Goal: Communication & Community: Participate in discussion

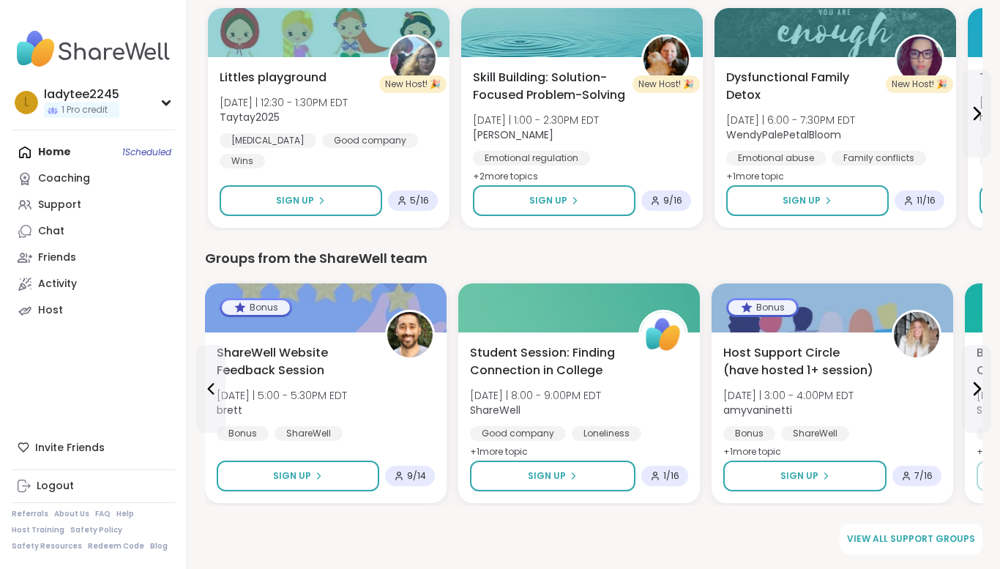
scroll to position [1892, 0]
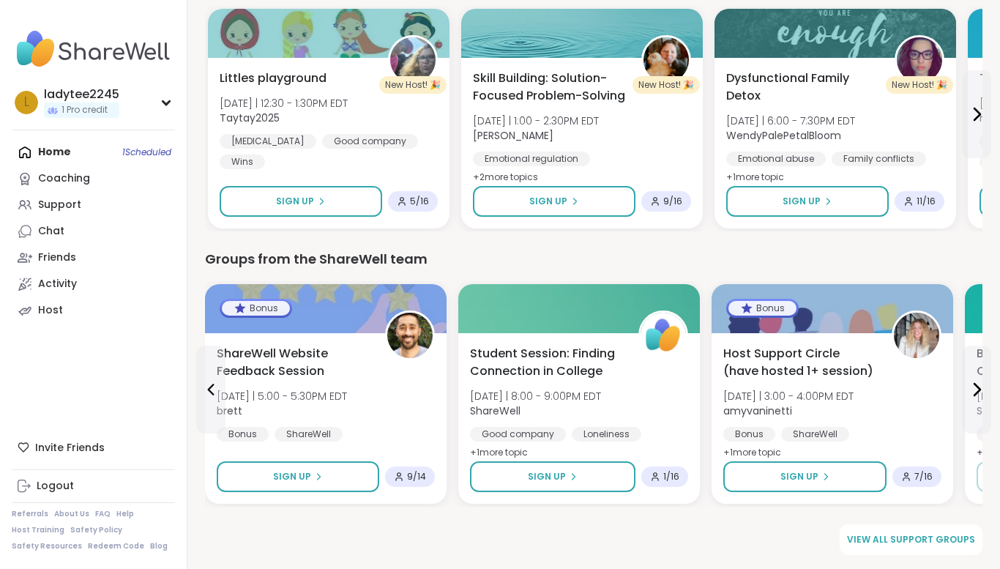
click at [870, 12] on div at bounding box center [835, 33] width 242 height 49
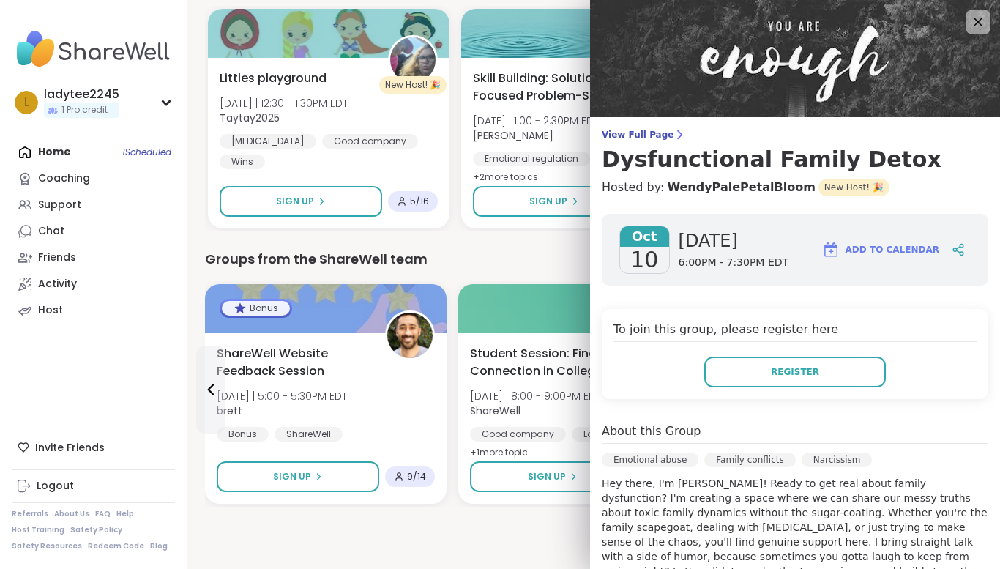
click at [971, 20] on icon at bounding box center [977, 21] width 18 height 18
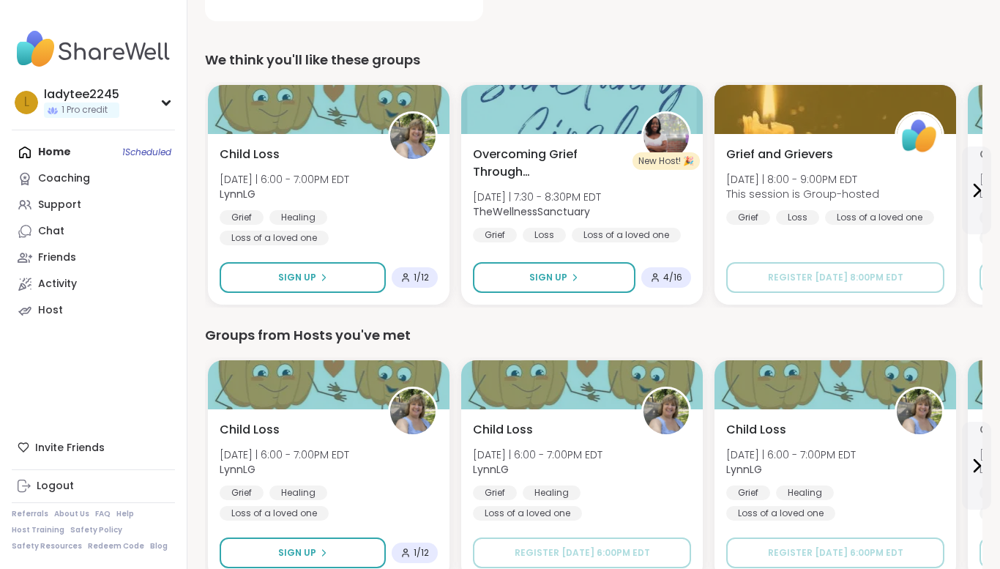
scroll to position [439, 0]
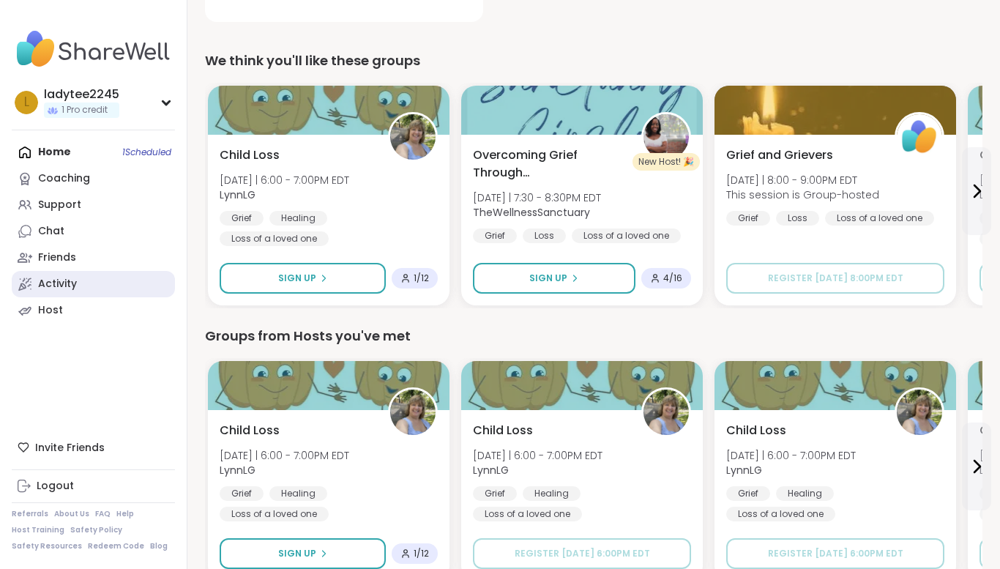
click at [61, 288] on div "Activity" at bounding box center [57, 284] width 39 height 15
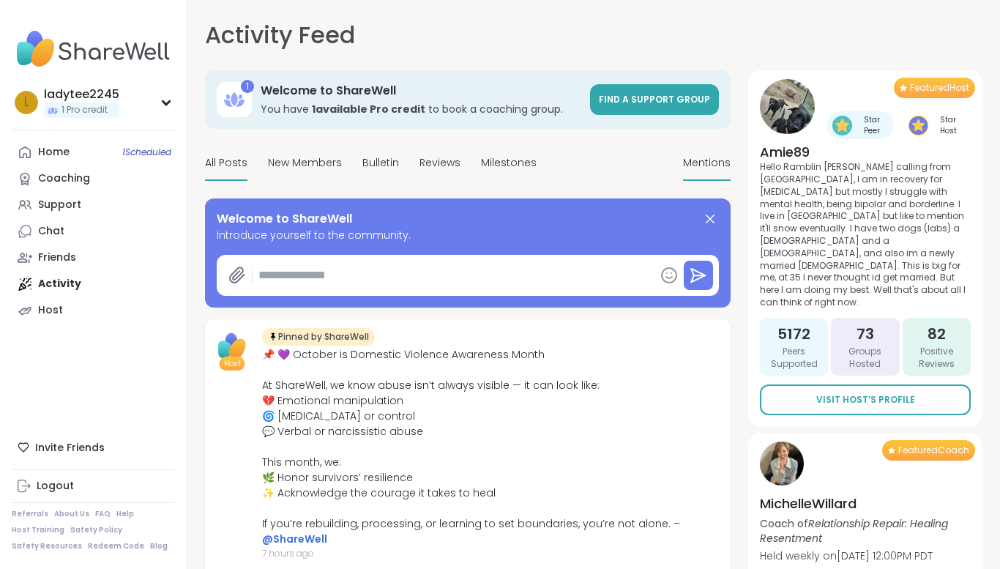
click at [694, 161] on span "Mentions" at bounding box center [707, 162] width 48 height 15
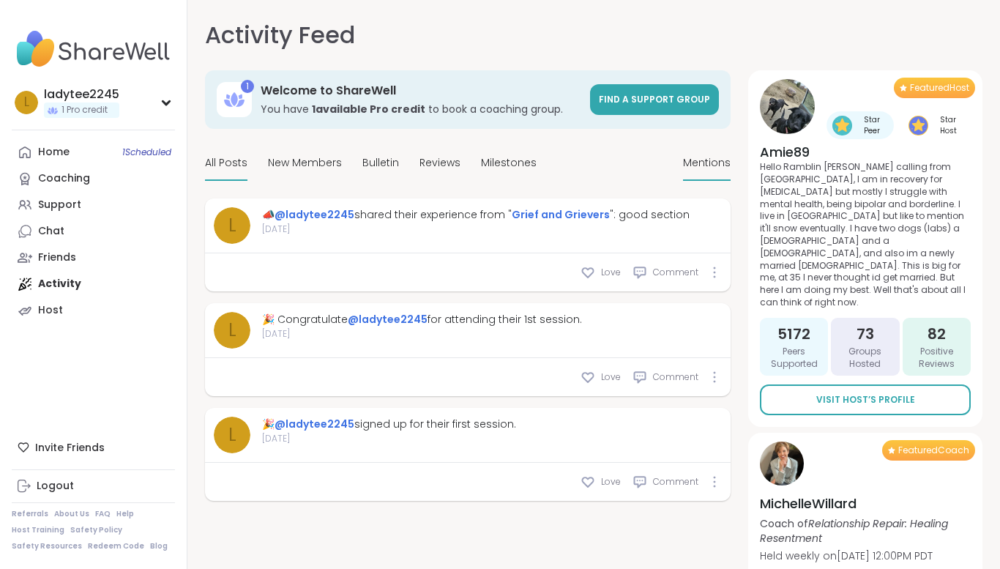
click at [235, 158] on span "All Posts" at bounding box center [226, 162] width 42 height 15
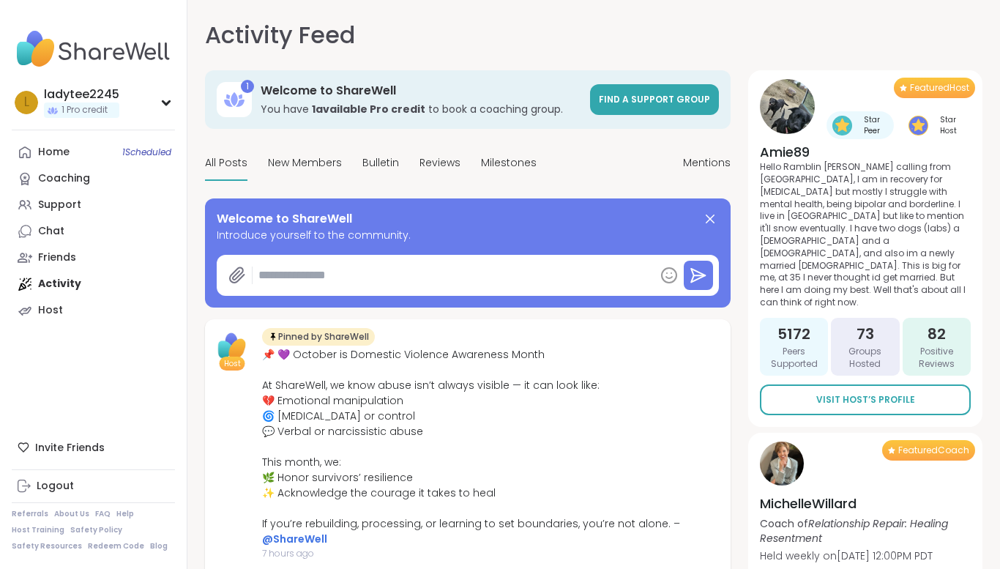
click at [236, 156] on span "All Posts" at bounding box center [226, 162] width 42 height 15
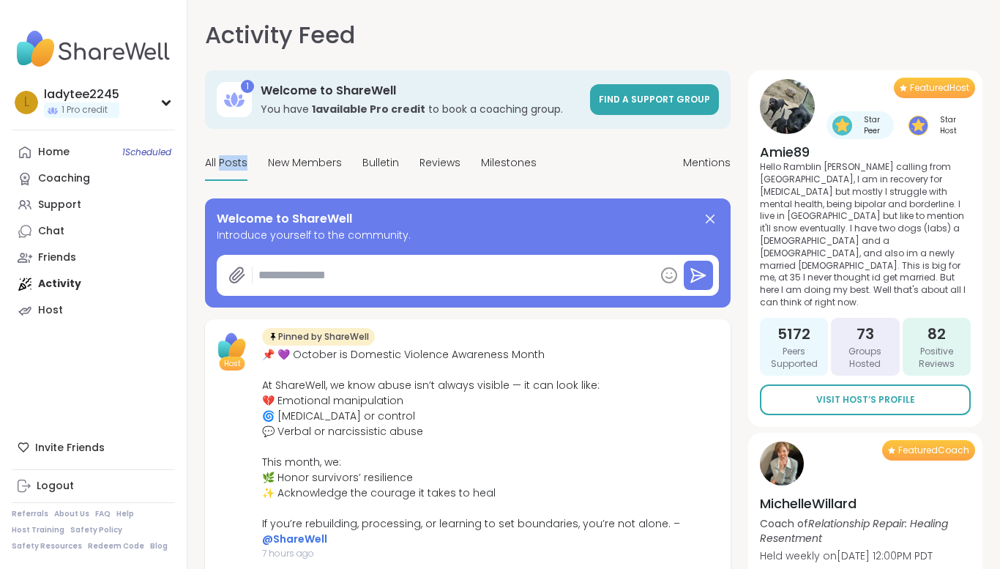
click at [236, 156] on span "All Posts" at bounding box center [226, 162] width 42 height 15
type textarea "*"
